Goal: Task Accomplishment & Management: Manage account settings

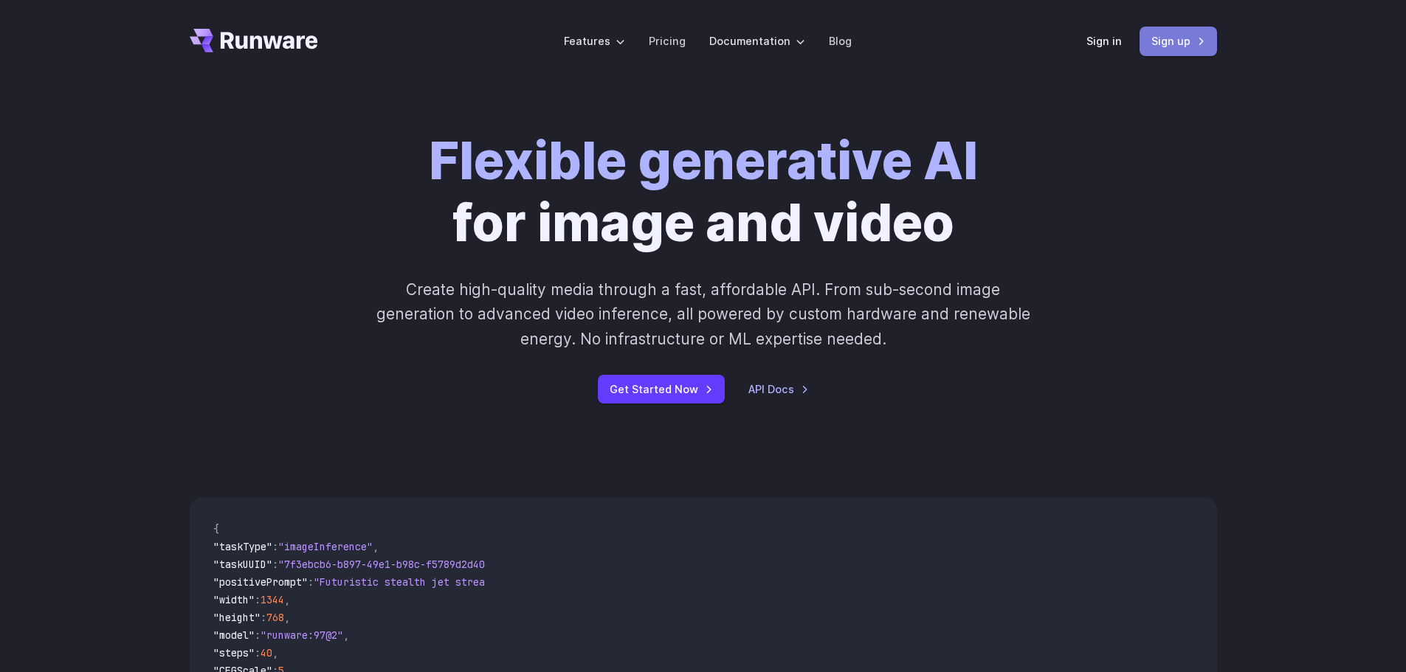
click at [1176, 44] on link "Sign up" at bounding box center [1177, 41] width 77 height 29
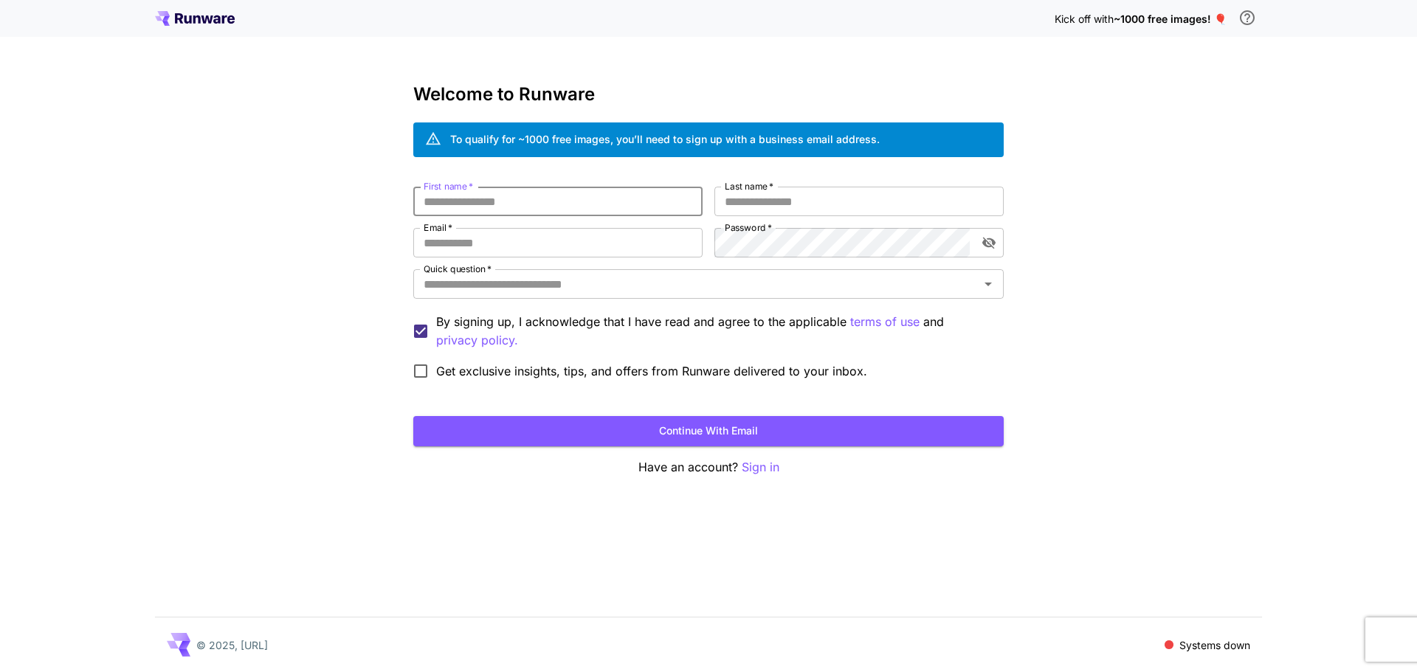
click at [455, 204] on input "First name   *" at bounding box center [557, 202] width 289 height 30
type input "*****"
click at [498, 248] on input "Email   *" at bounding box center [557, 243] width 289 height 30
type input "**********"
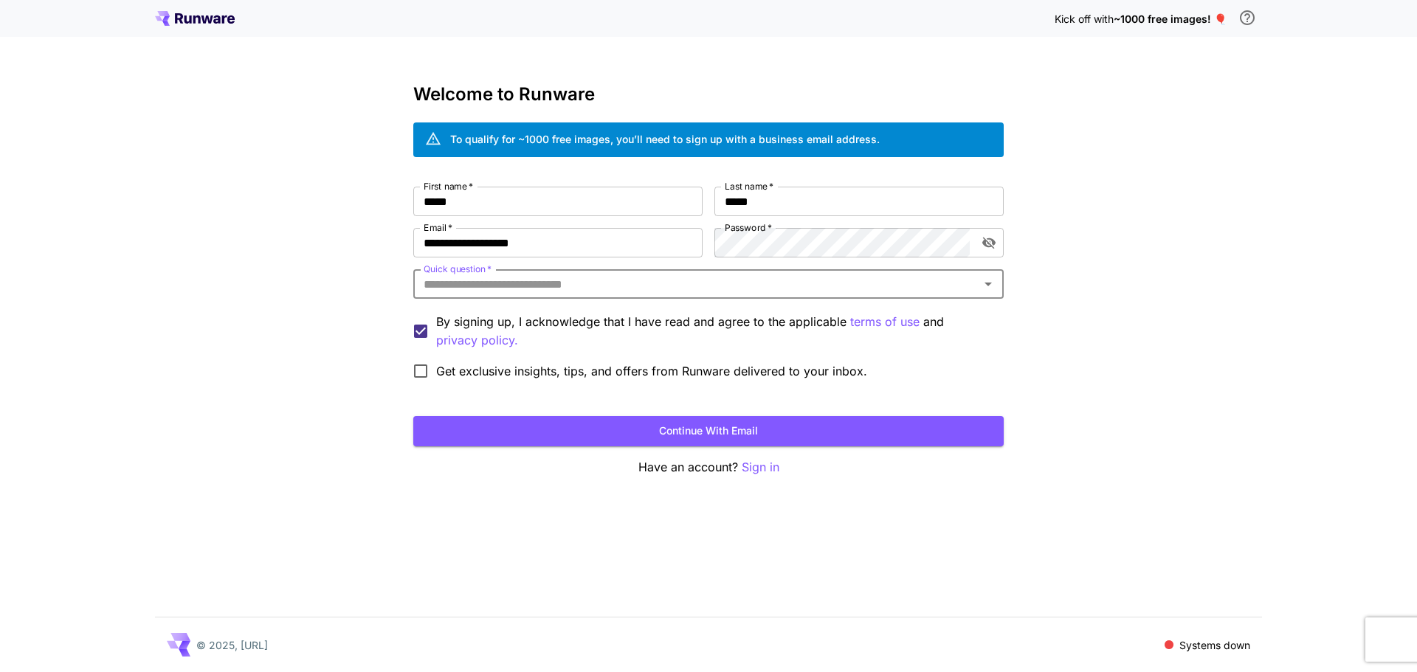
click at [603, 280] on input "Quick question   *" at bounding box center [696, 284] width 557 height 21
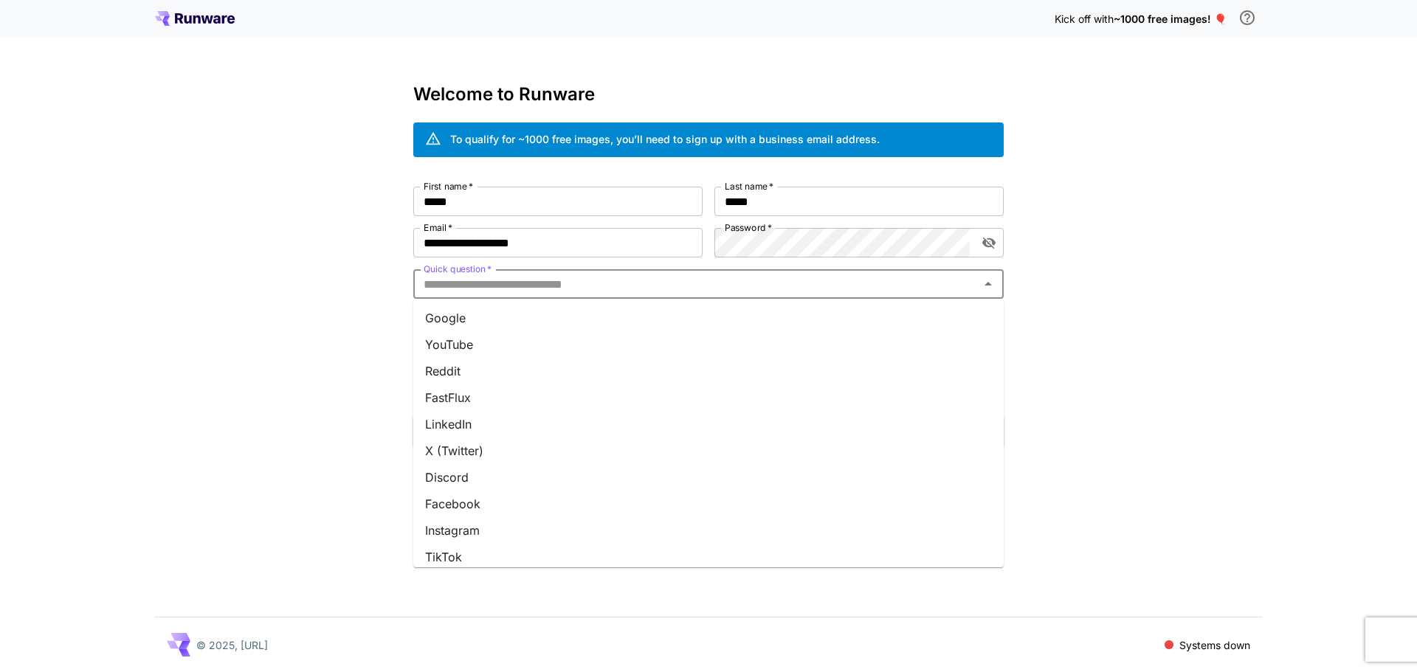
click at [500, 348] on li "YouTube" at bounding box center [708, 344] width 590 height 27
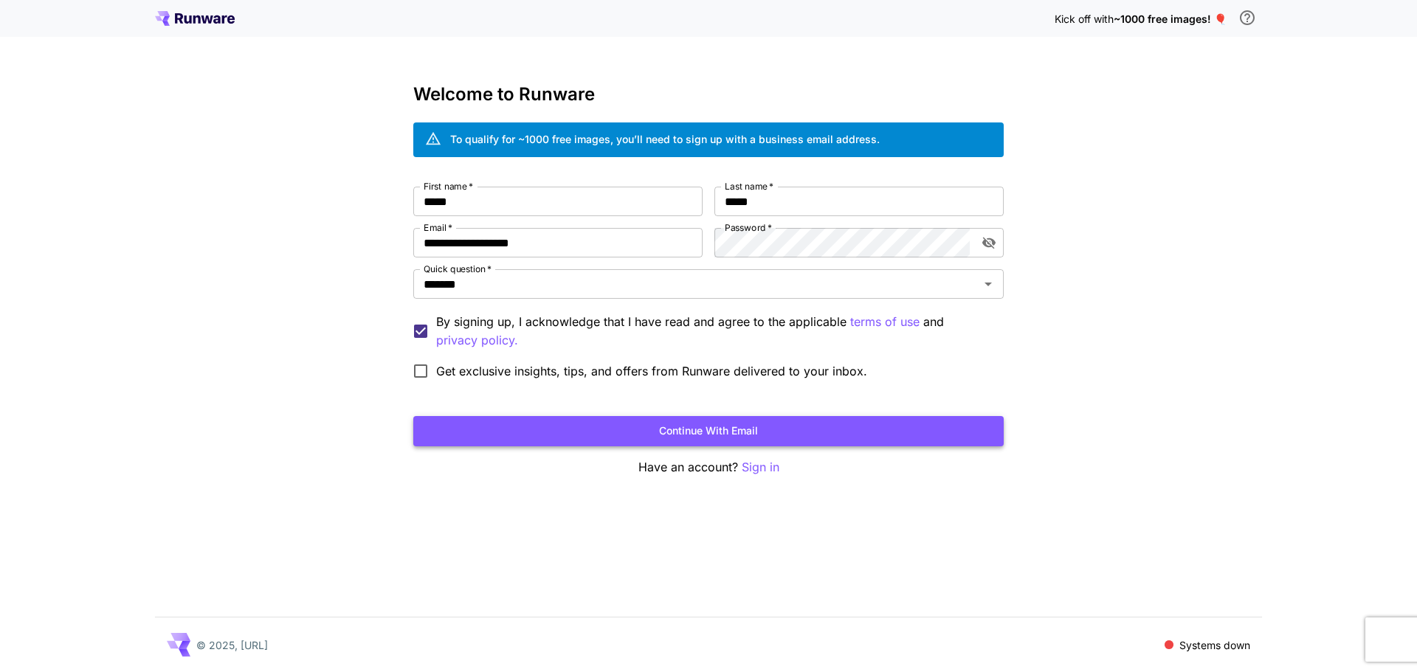
click at [693, 431] on button "Continue with email" at bounding box center [708, 431] width 590 height 30
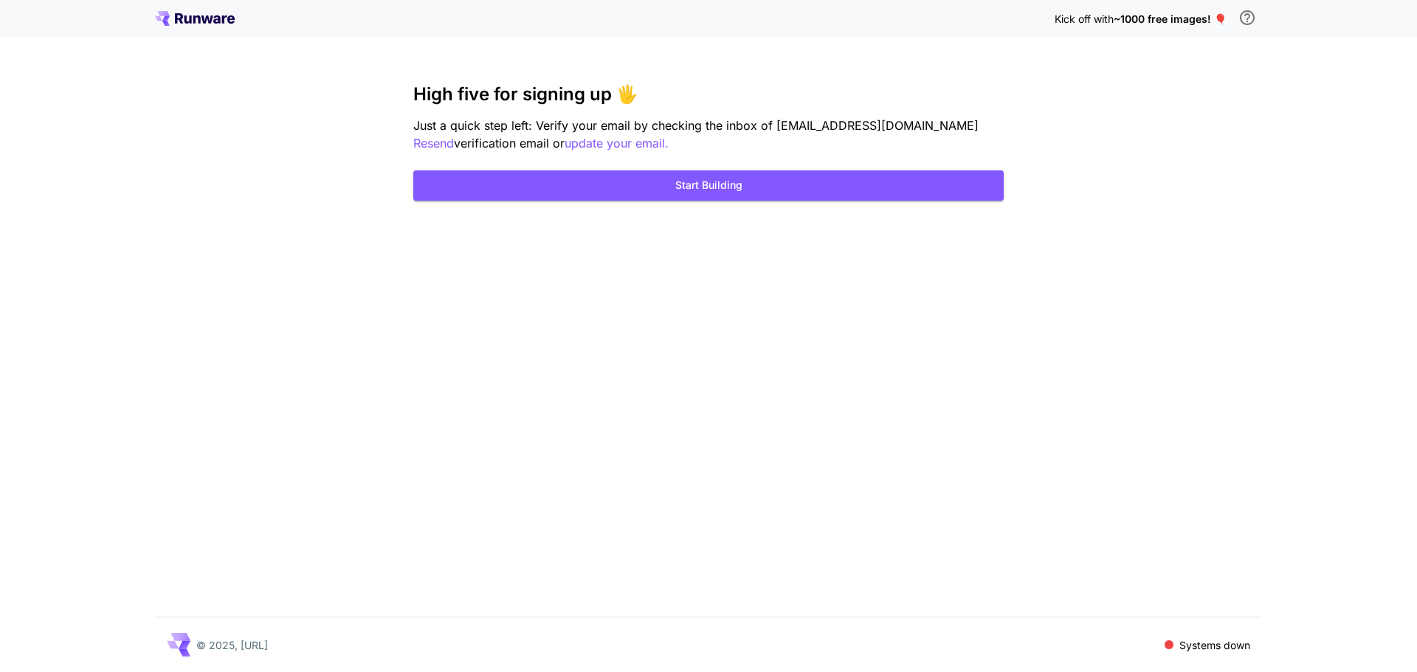
drag, startPoint x: 1247, startPoint y: 199, endPoint x: 1212, endPoint y: 179, distance: 40.6
click at [1247, 199] on div "Kick off with ~1000 free images! 🎈 High five for signing up 🖐️ Just a quick ste…" at bounding box center [708, 336] width 1417 height 672
click at [1192, 168] on div "Kick off with ~1000 free images! 🎈 High five for signing up 🖐️ Just a quick ste…" at bounding box center [708, 336] width 1417 height 672
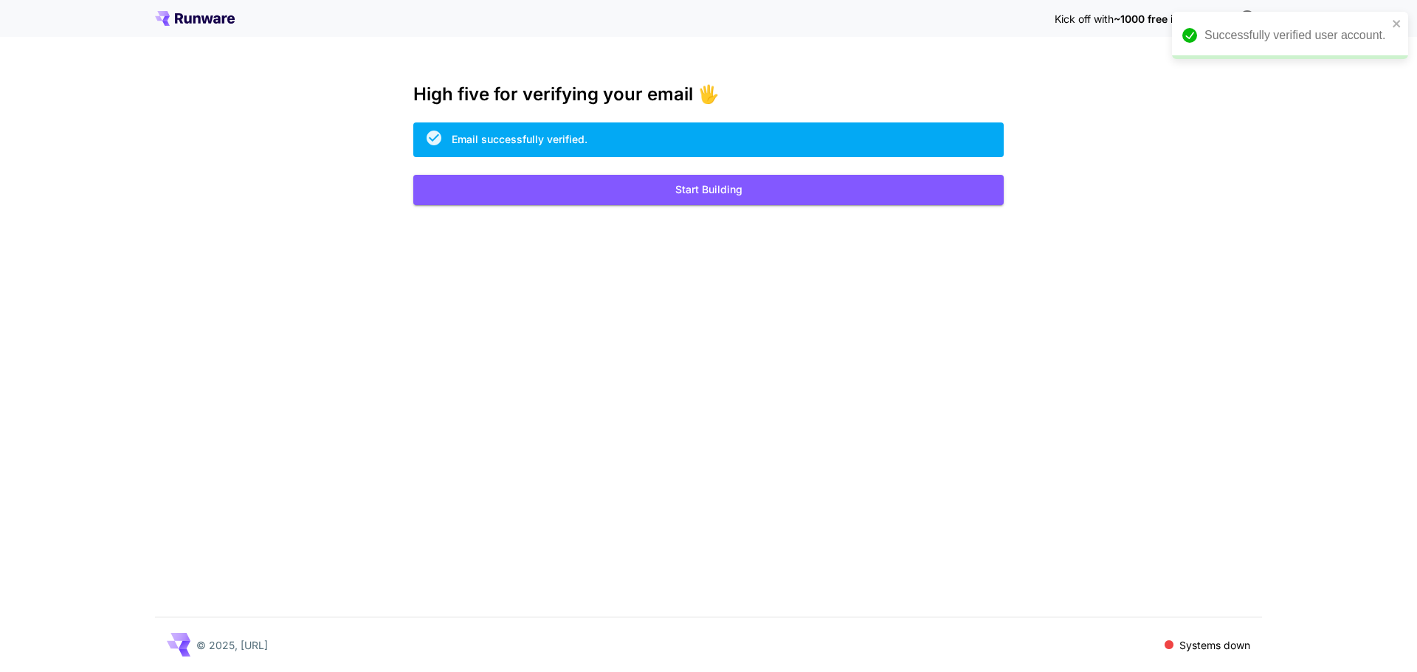
click at [1165, 294] on div "Kick off with ~1000 free images! 🎈 High five for verifying your email 🖐️ Email …" at bounding box center [708, 336] width 1417 height 672
click at [1193, 249] on div "Kick off with ~1000 free images! 🎈 High five for verifying your email 🖐️ Email …" at bounding box center [708, 336] width 1417 height 672
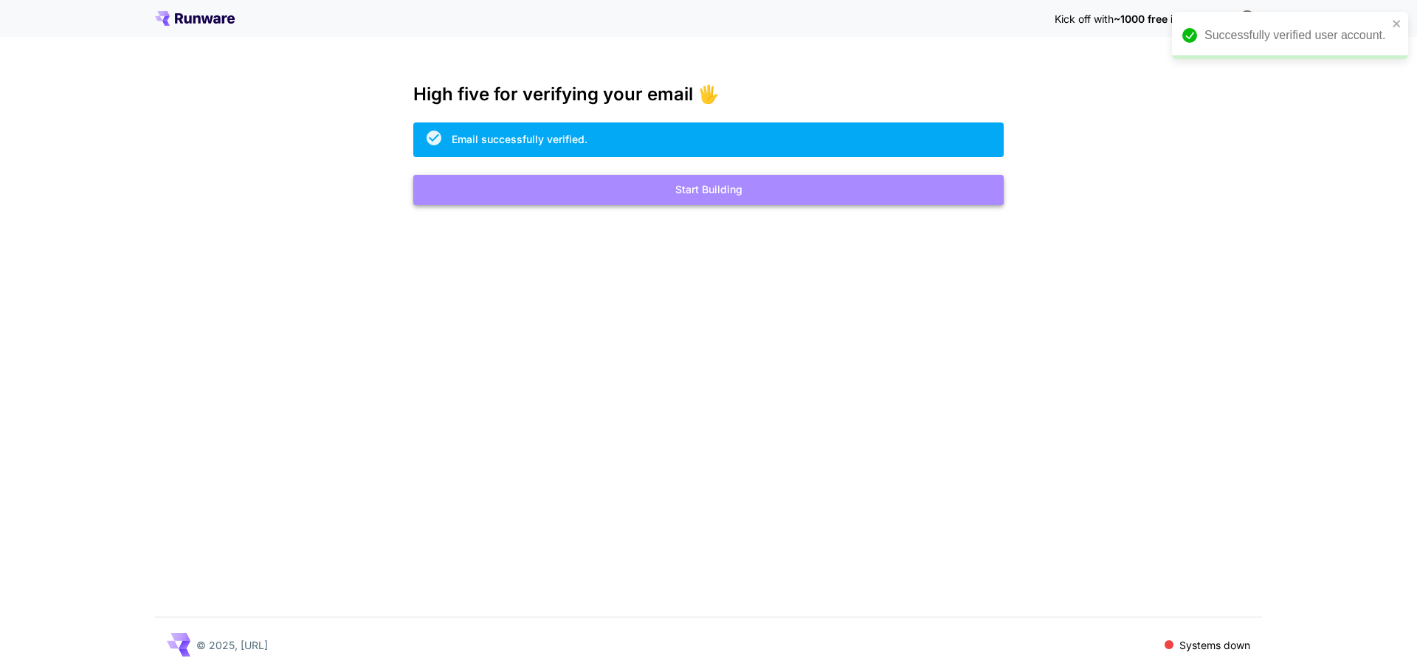
click at [699, 193] on button "Start Building" at bounding box center [708, 190] width 590 height 30
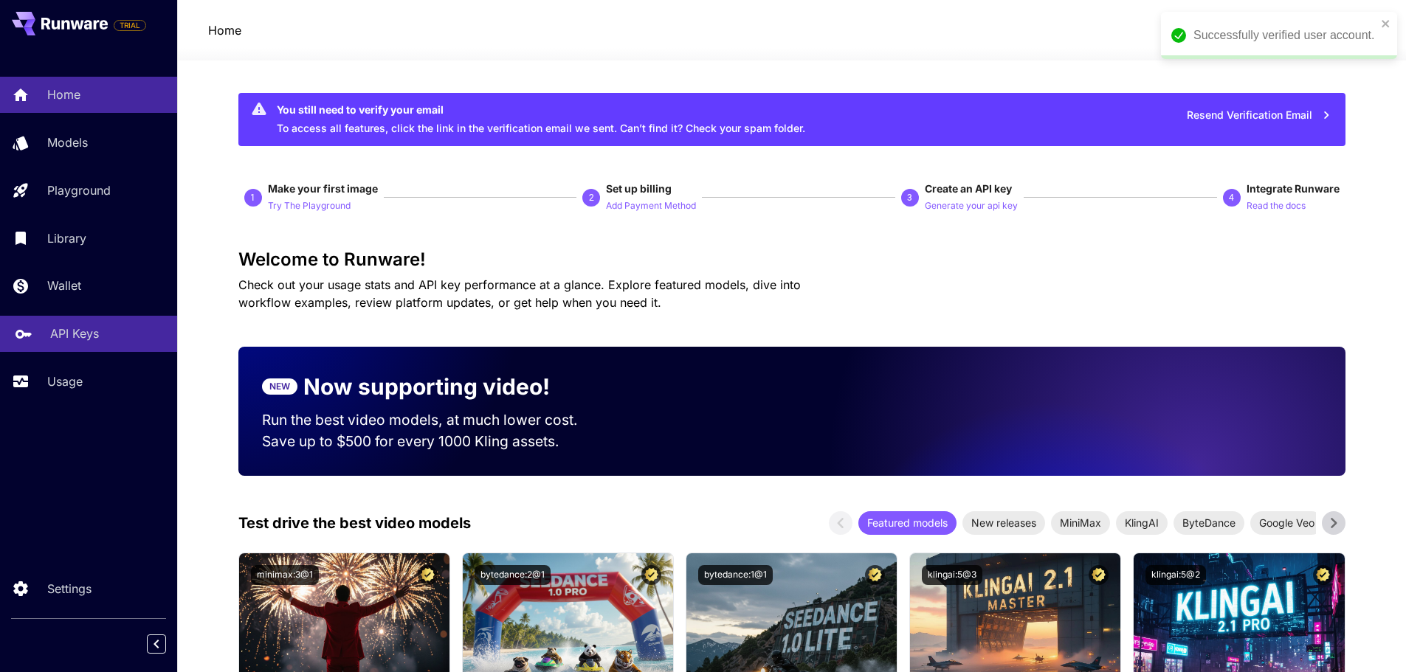
click at [68, 330] on p "API Keys" at bounding box center [74, 334] width 49 height 18
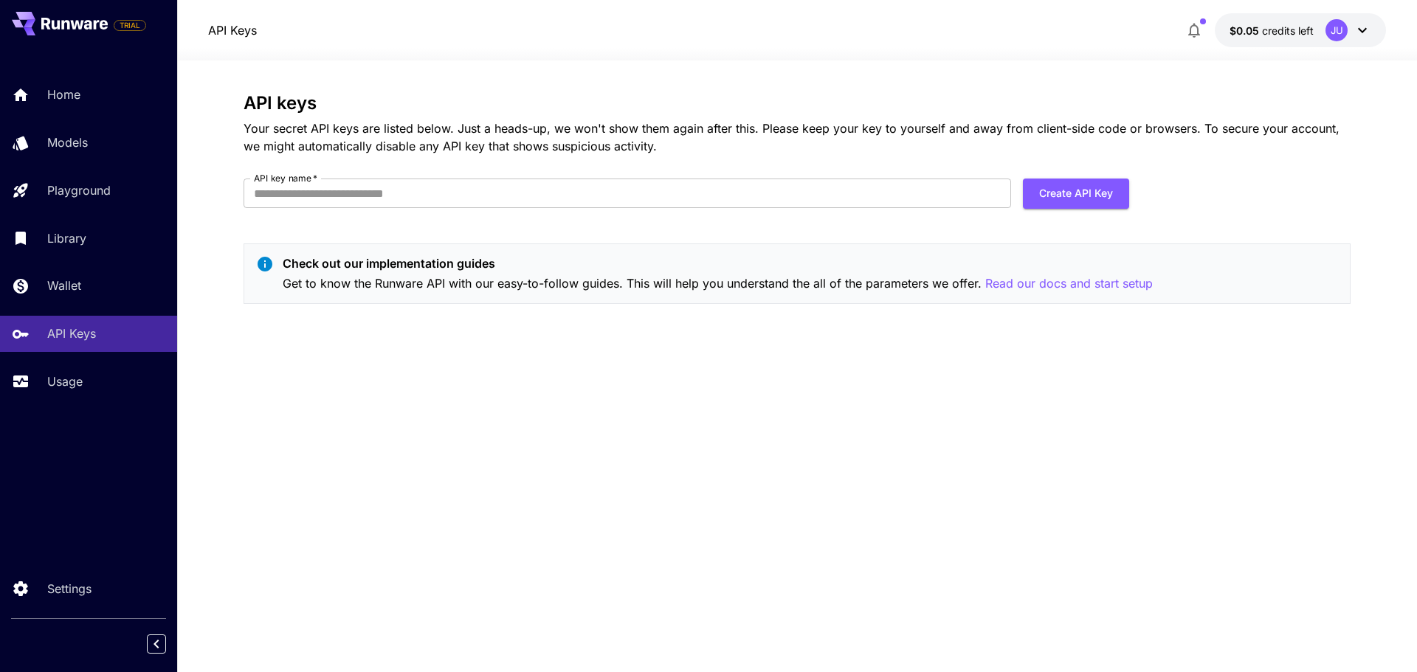
click at [277, 185] on label "API key name   *" at bounding box center [285, 178] width 63 height 13
click at [277, 185] on input "API key name   *" at bounding box center [628, 194] width 768 height 30
click at [326, 187] on input "**" at bounding box center [628, 194] width 768 height 30
type input "**********"
click at [638, 473] on div "**********" at bounding box center [797, 366] width 1107 height 547
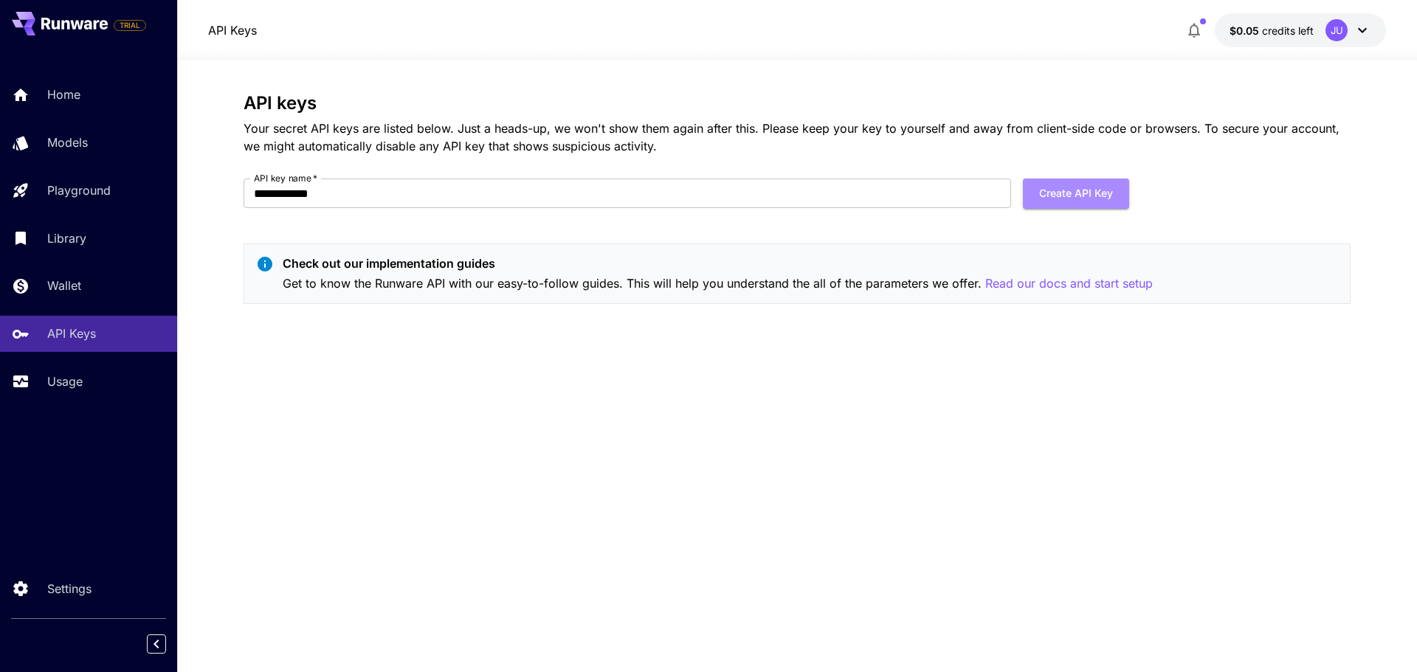
click at [1077, 188] on button "Create API Key" at bounding box center [1076, 194] width 106 height 30
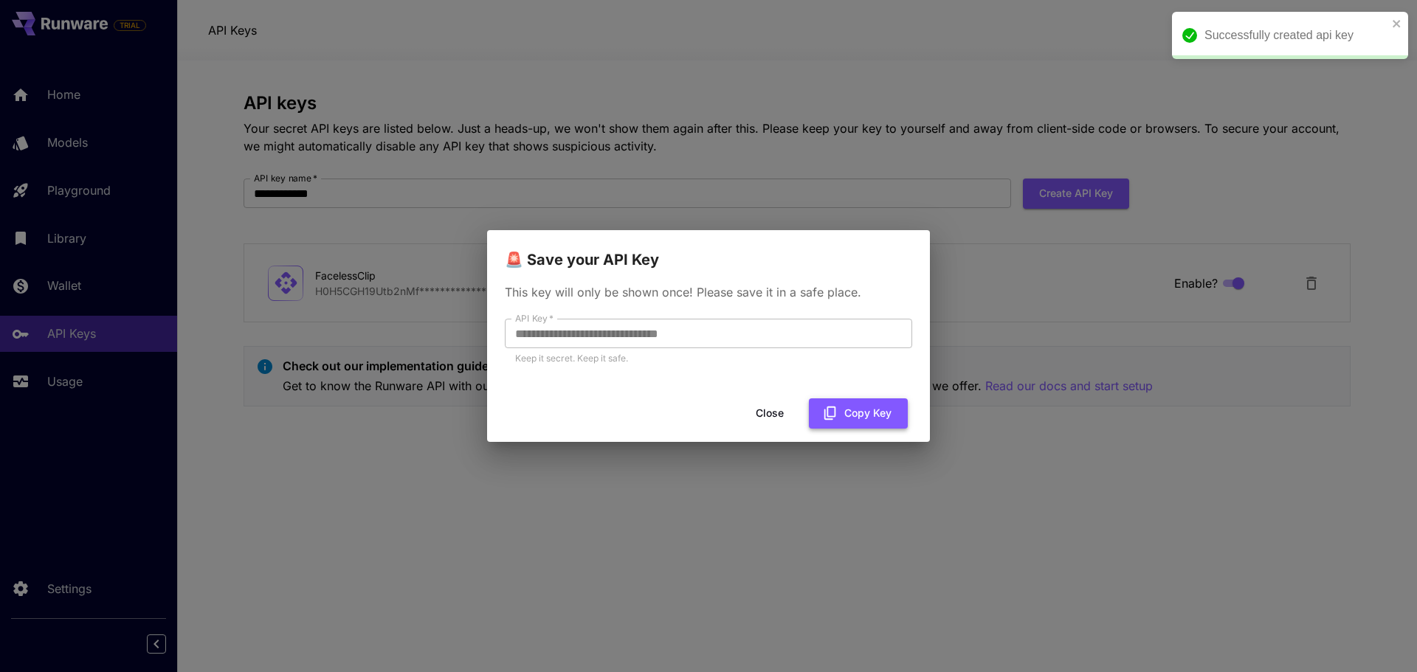
click at [861, 420] on button "Copy Key" at bounding box center [858, 414] width 99 height 30
click at [761, 416] on button "Close" at bounding box center [770, 414] width 66 height 30
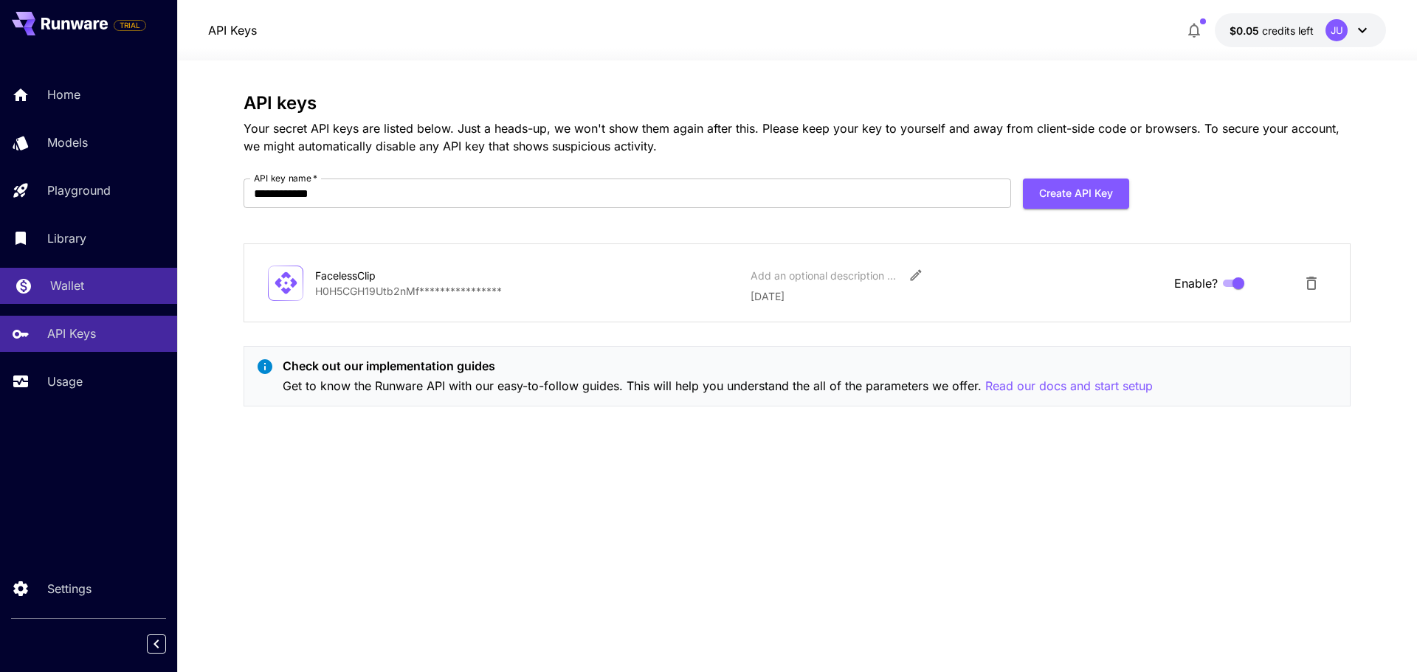
click at [79, 292] on p "Wallet" at bounding box center [67, 286] width 34 height 18
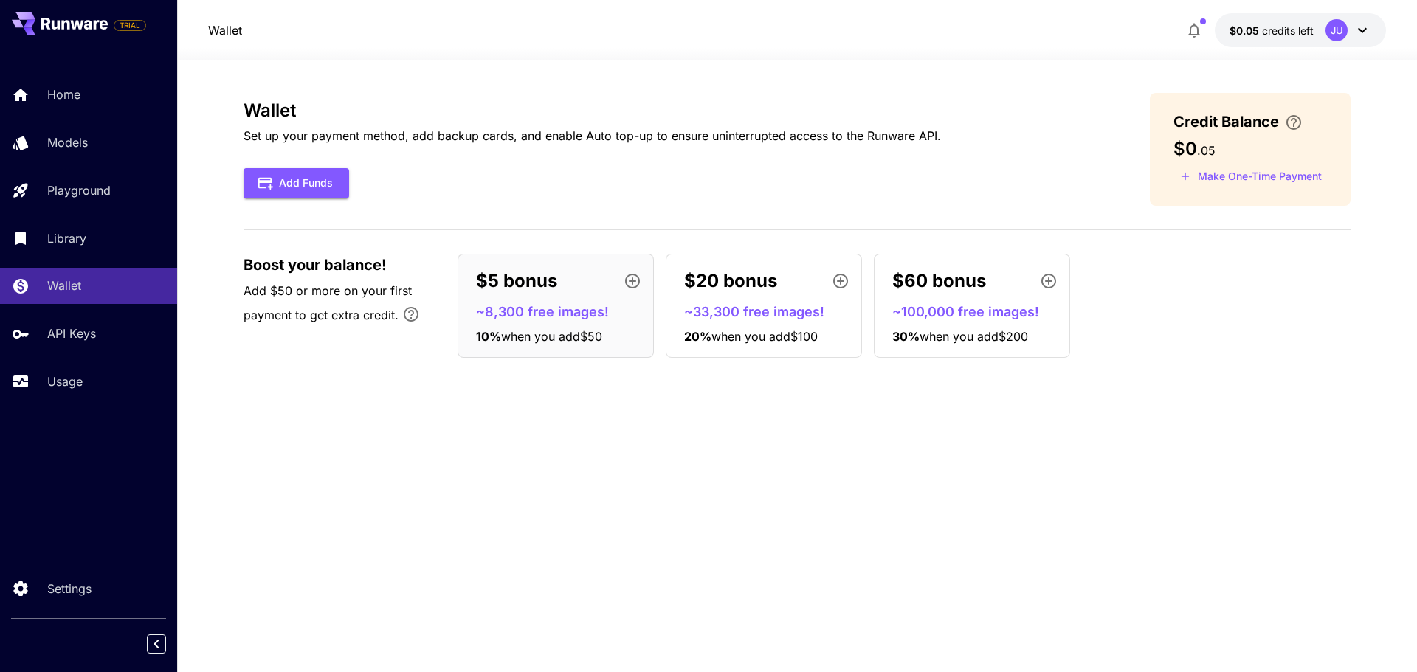
click at [474, 489] on div "Wallet Set up your payment method, add backup cards, and enable Auto top-up to …" at bounding box center [797, 366] width 1107 height 547
click at [73, 95] on p "Home" at bounding box center [66, 95] width 33 height 18
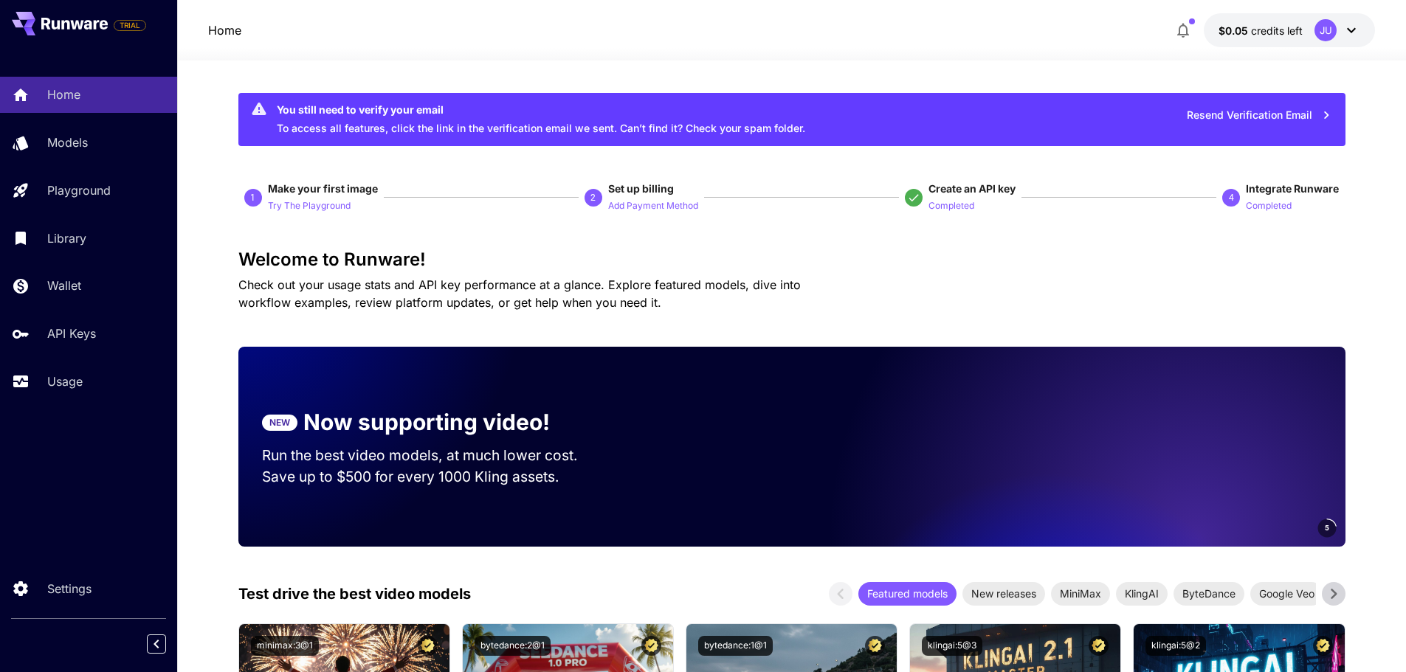
click at [1332, 36] on div "JU" at bounding box center [1325, 30] width 22 height 22
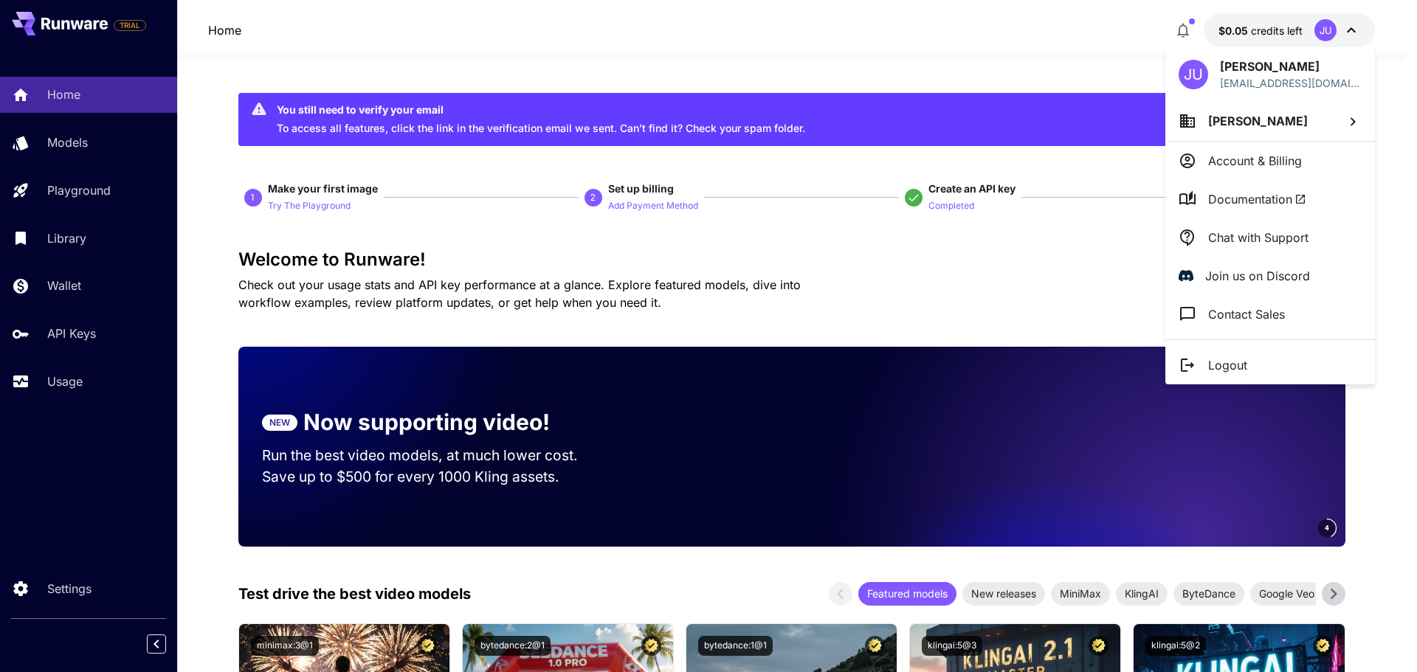
click at [593, 58] on div at bounding box center [708, 336] width 1417 height 672
